Goal: Download file/media: Obtain a digital file from the website

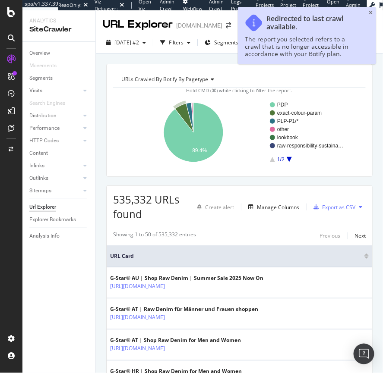
click at [374, 13] on div "Redirected to last crawl available. The report you selected refers to a crawl t…" at bounding box center [307, 35] width 138 height 57
click at [373, 12] on div "Redirected to last crawl available. The report you selected refers to a crawl t…" at bounding box center [307, 35] width 138 height 57
click at [371, 13] on icon "close toast" at bounding box center [370, 12] width 4 height 5
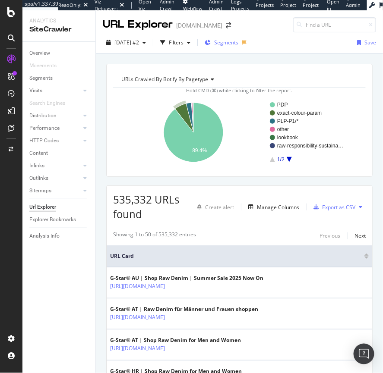
click at [238, 41] on span "Segments" at bounding box center [226, 42] width 24 height 7
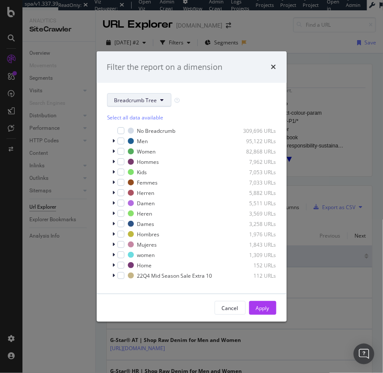
click at [133, 98] on span "Breadcrumb Tree" at bounding box center [135, 100] width 43 height 7
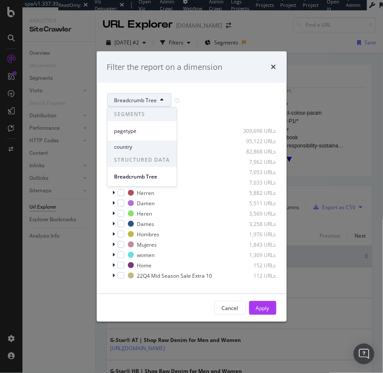
click at [123, 147] on span "country" at bounding box center [142, 147] width 56 height 8
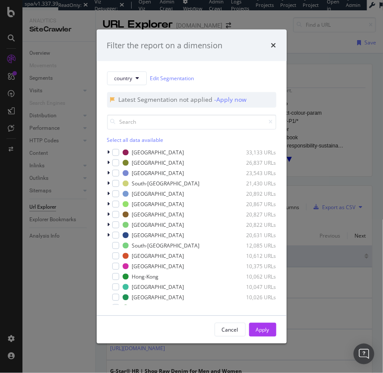
click at [107, 19] on div "Filter the report on a dimension country Edit Segmentation Latest Segmentation …" at bounding box center [191, 186] width 383 height 373
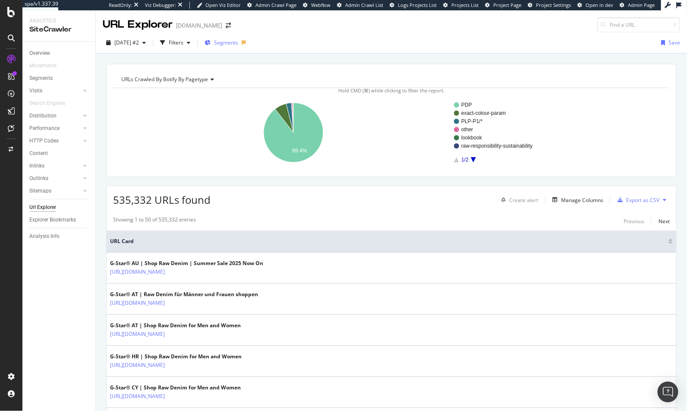
click at [238, 43] on span "Segments" at bounding box center [226, 42] width 24 height 7
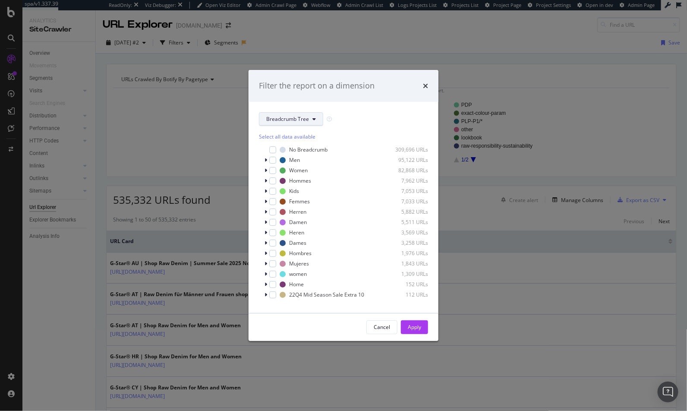
click at [283, 123] on button "Breadcrumb Tree" at bounding box center [291, 119] width 64 height 14
click at [283, 162] on span "country" at bounding box center [294, 166] width 56 height 8
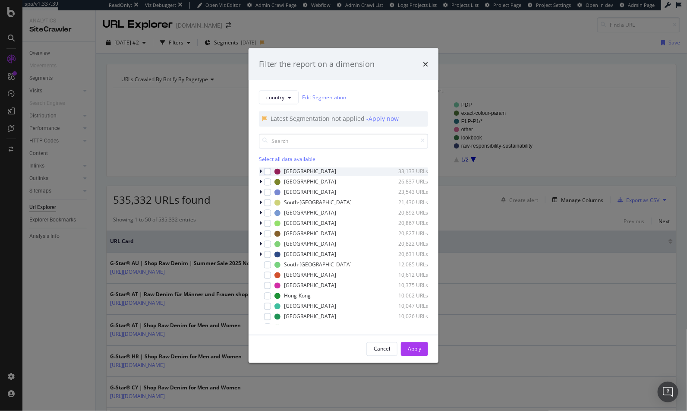
click at [261, 170] on icon "modal" at bounding box center [260, 171] width 3 height 5
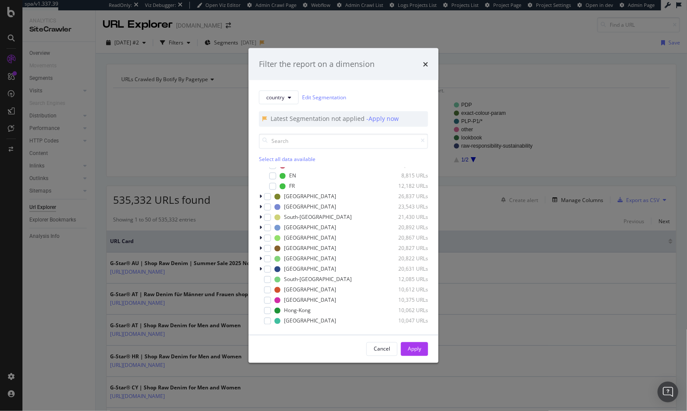
scroll to position [30, 0]
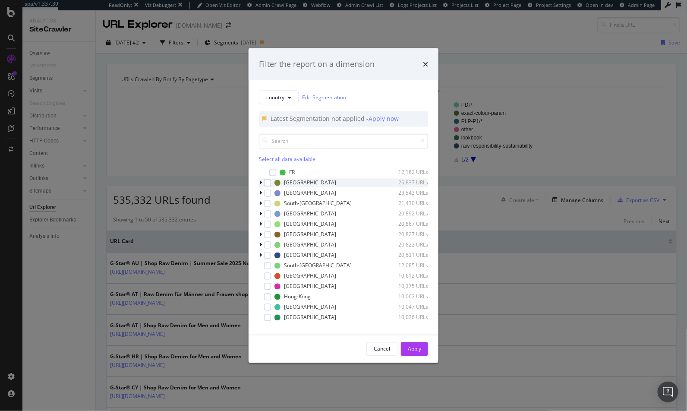
click at [260, 182] on icon "modal" at bounding box center [260, 182] width 3 height 5
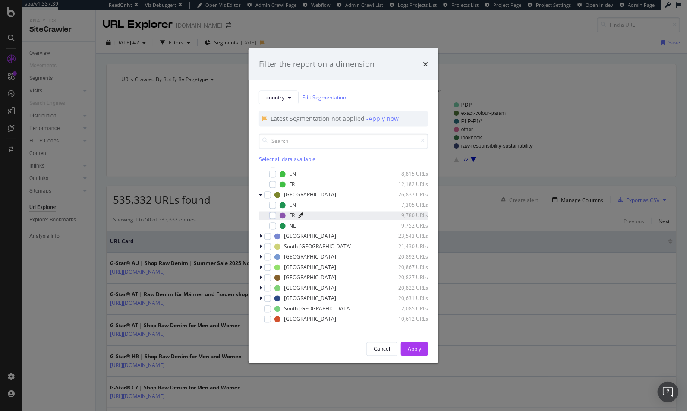
scroll to position [38, 0]
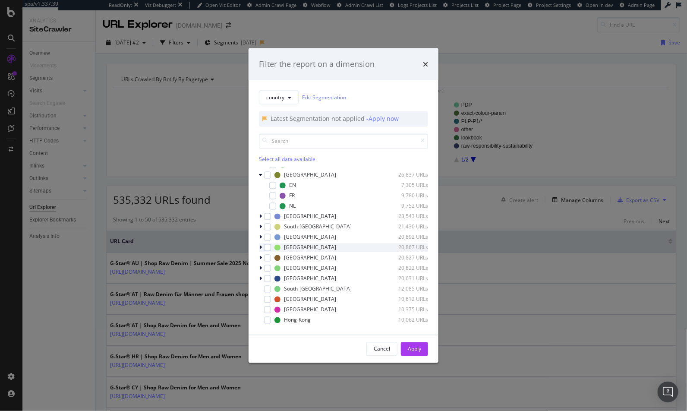
click at [262, 245] on div "modal" at bounding box center [261, 247] width 5 height 9
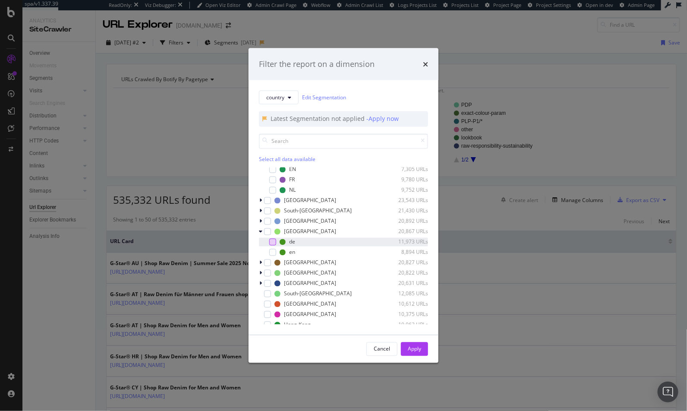
scroll to position [60, 0]
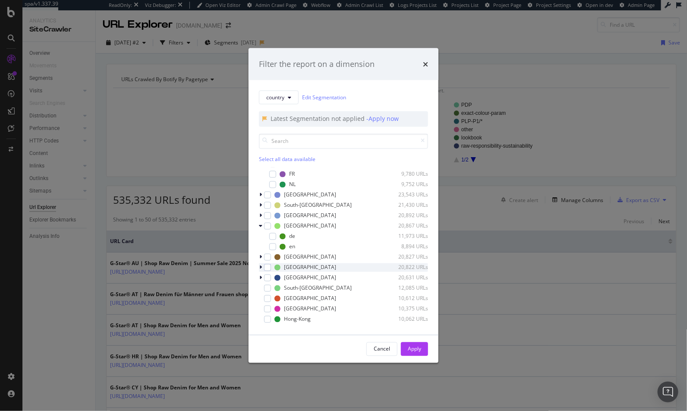
click at [260, 267] on icon "modal" at bounding box center [260, 266] width 3 height 5
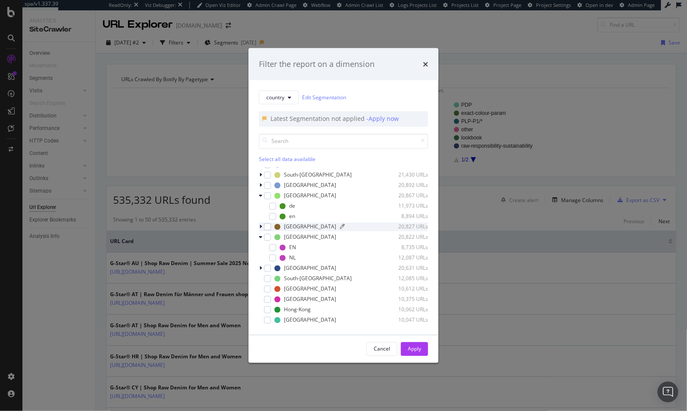
scroll to position [95, 0]
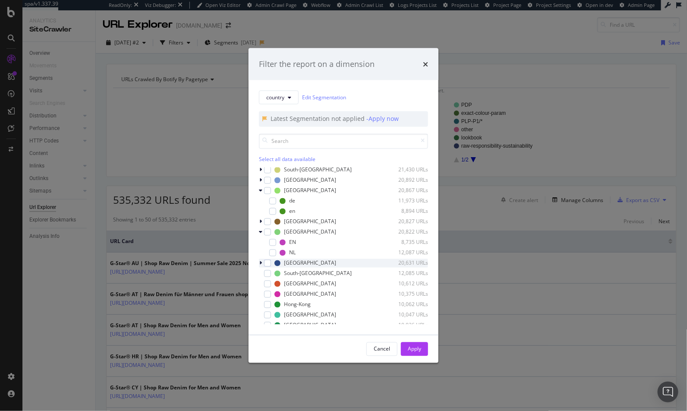
click at [261, 260] on icon "modal" at bounding box center [260, 262] width 3 height 5
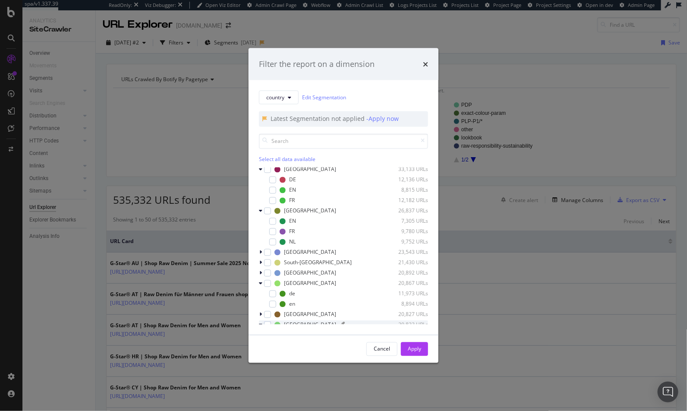
scroll to position [0, 0]
click at [259, 263] on icon "modal" at bounding box center [260, 264] width 3 height 5
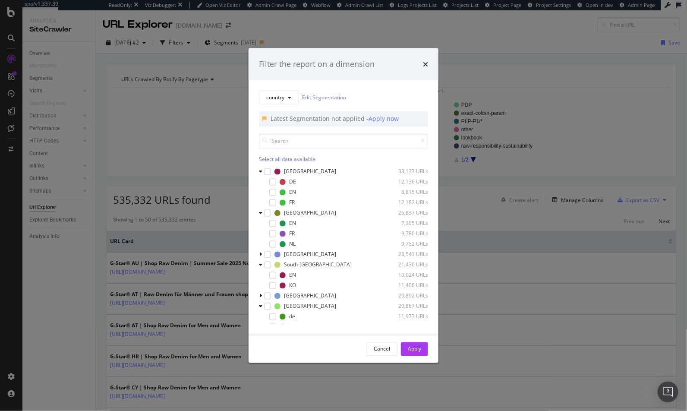
click at [178, 62] on div "Filter the report on a dimension country Edit Segmentation Latest Segmentation …" at bounding box center [343, 205] width 687 height 411
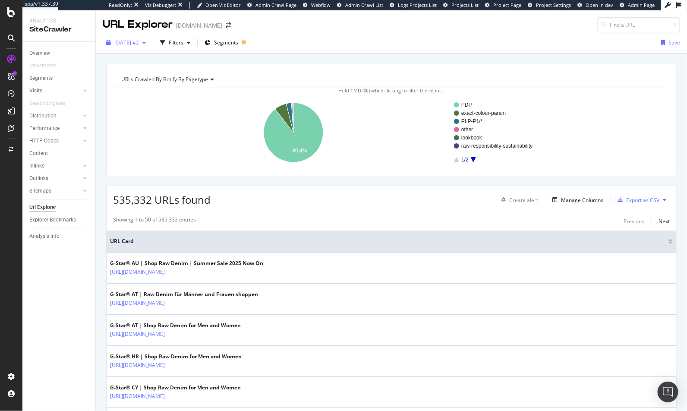
click at [139, 46] on span "[DATE] #2" at bounding box center [126, 42] width 25 height 7
click at [141, 72] on div "[DATE]" at bounding box center [128, 74] width 26 height 8
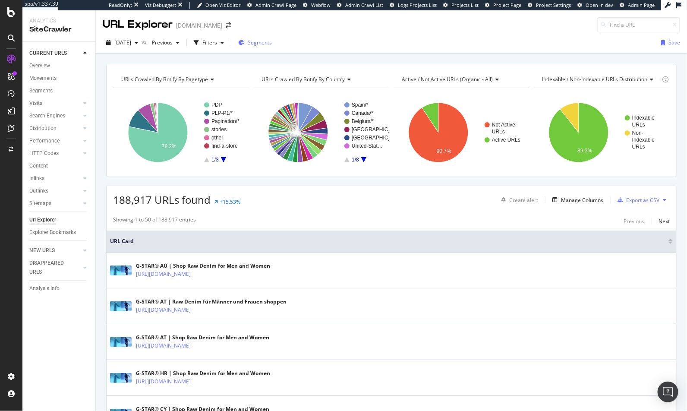
click at [272, 47] on div "Segments" at bounding box center [255, 42] width 34 height 13
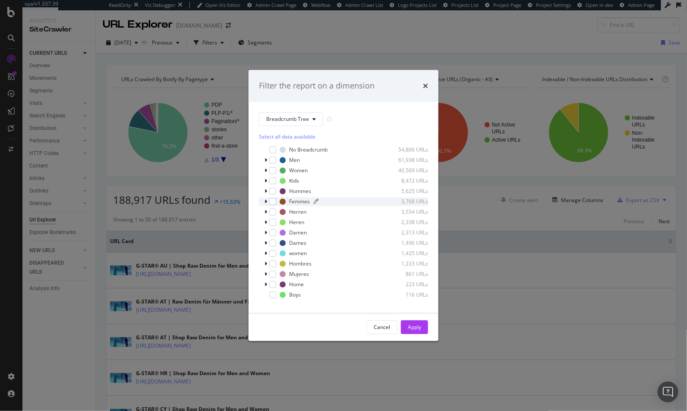
scroll to position [7, 0]
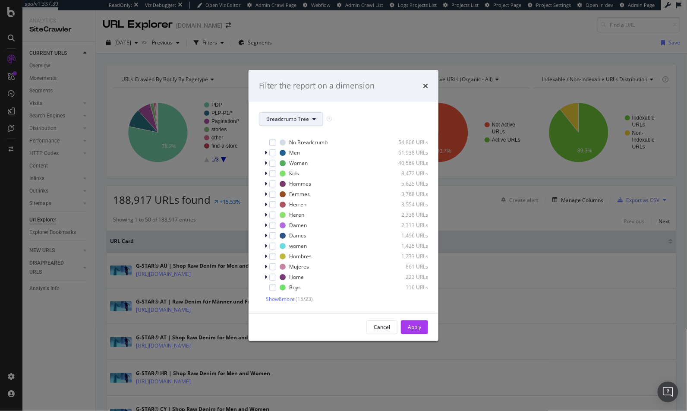
click at [286, 116] on span "Breadcrumb Tree" at bounding box center [287, 118] width 43 height 7
click at [287, 161] on div "country" at bounding box center [293, 166] width 69 height 13
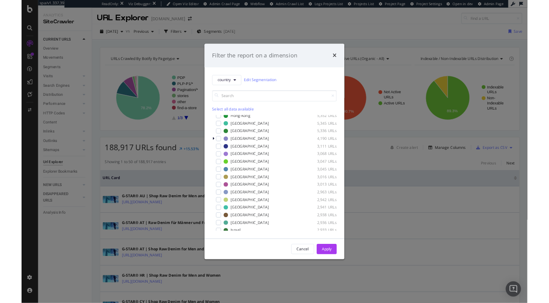
scroll to position [0, 0]
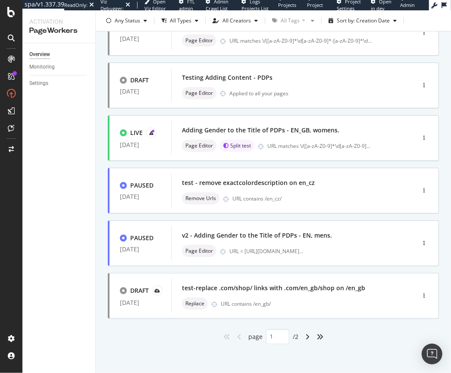
scroll to position [290, 0]
click at [305, 333] on icon "angle-right" at bounding box center [307, 336] width 4 height 7
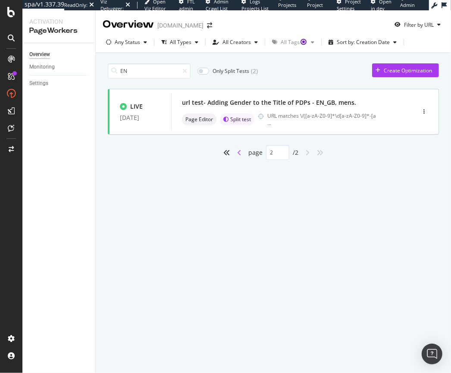
click at [238, 151] on icon "angle-left" at bounding box center [239, 152] width 4 height 7
type input "1"
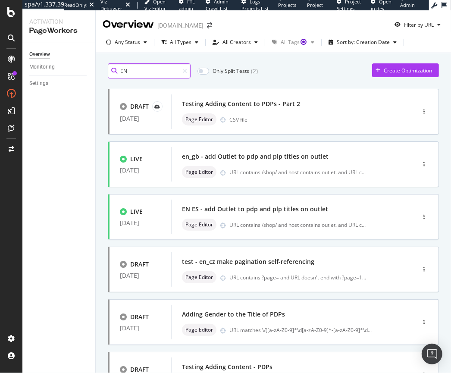
click at [139, 69] on input "EN" at bounding box center [149, 70] width 83 height 15
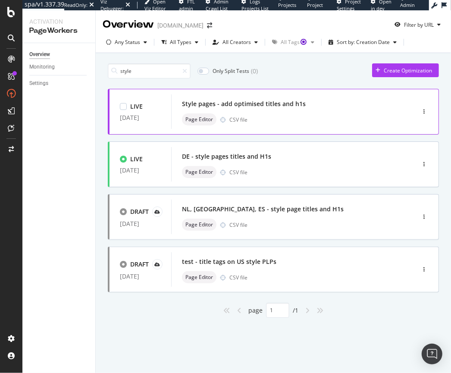
click at [282, 110] on div "Style pages - add optimised titles and h1s Page Editor CSV file" at bounding box center [280, 112] width 197 height 28
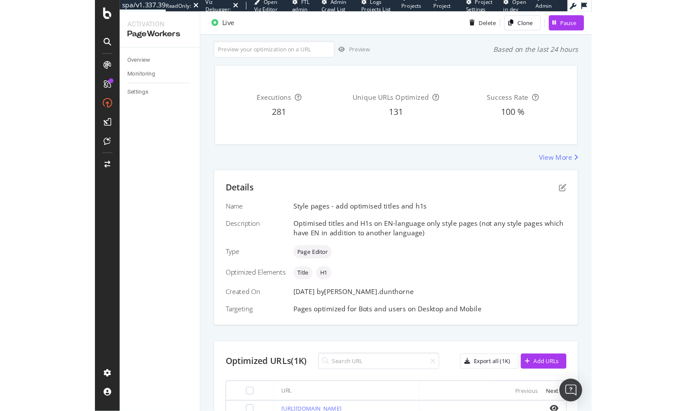
scroll to position [50, 0]
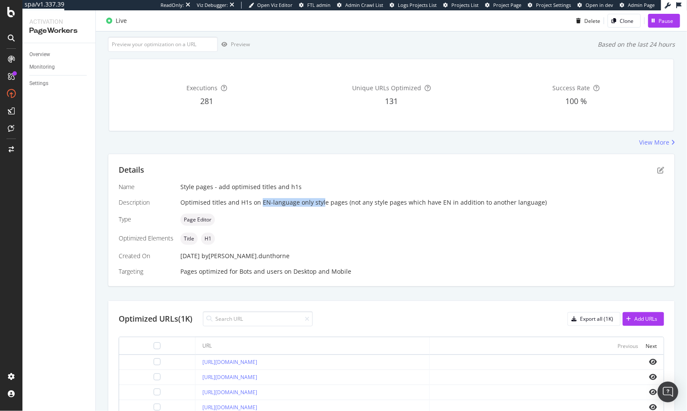
drag, startPoint x: 261, startPoint y: 202, endPoint x: 320, endPoint y: 201, distance: 59.5
click at [320, 201] on div "Optimised titles and H1s on EN-language only style pages (not any style pages w…" at bounding box center [421, 202] width 483 height 9
drag, startPoint x: 433, startPoint y: 203, endPoint x: 459, endPoint y: 204, distance: 26.8
click at [382, 204] on div "Optimised titles and H1s on EN-language only style pages (not any style pages w…" at bounding box center [421, 202] width 483 height 9
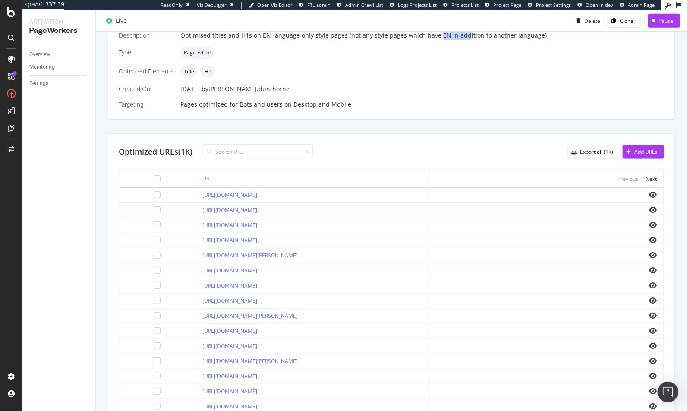
scroll to position [264, 0]
